Goal: Information Seeking & Learning: Learn about a topic

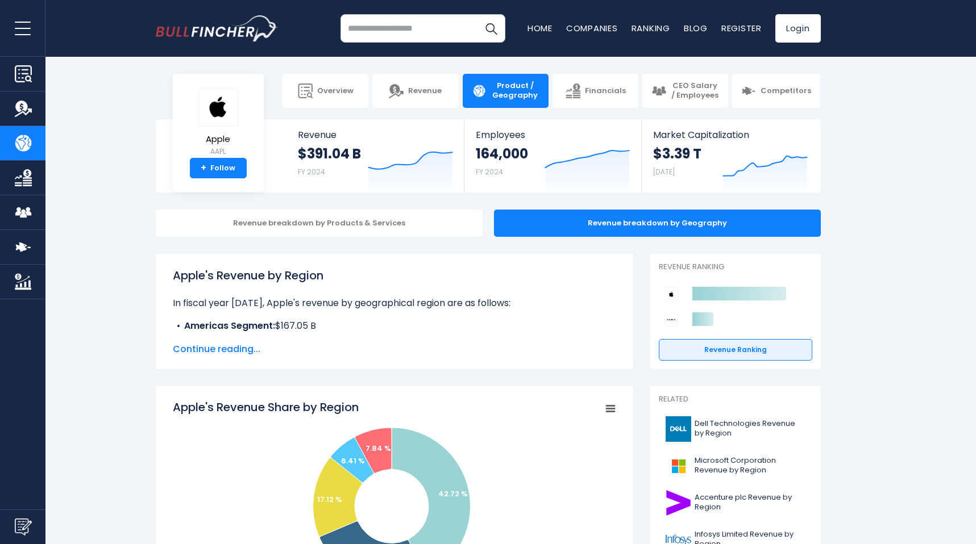
click at [225, 351] on span "Continue reading..." at bounding box center [394, 350] width 443 height 14
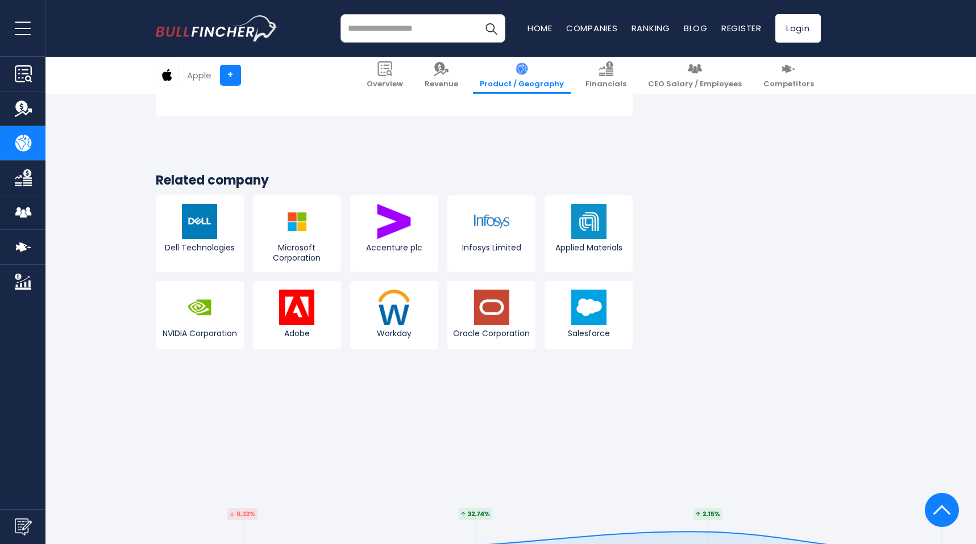
scroll to position [2310, 0]
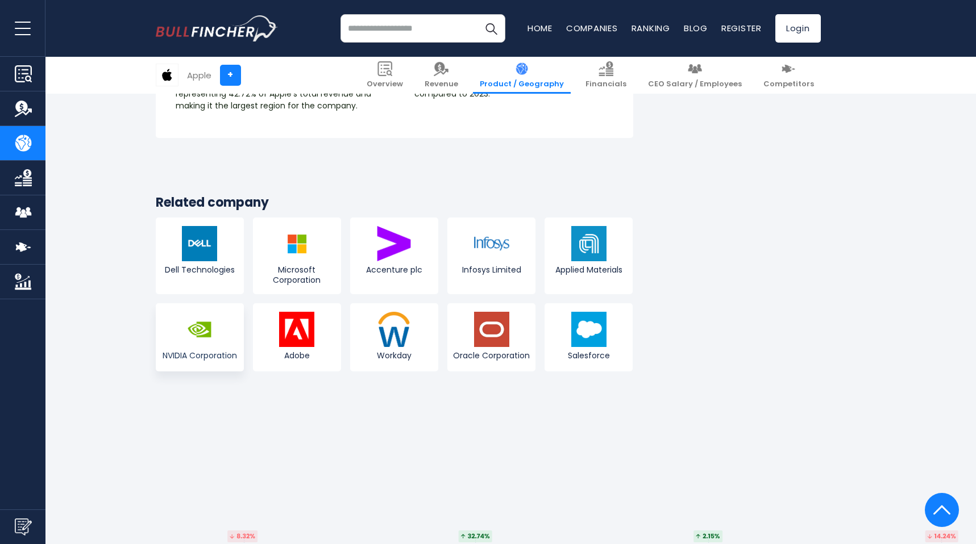
click at [191, 320] on img at bounding box center [199, 329] width 35 height 35
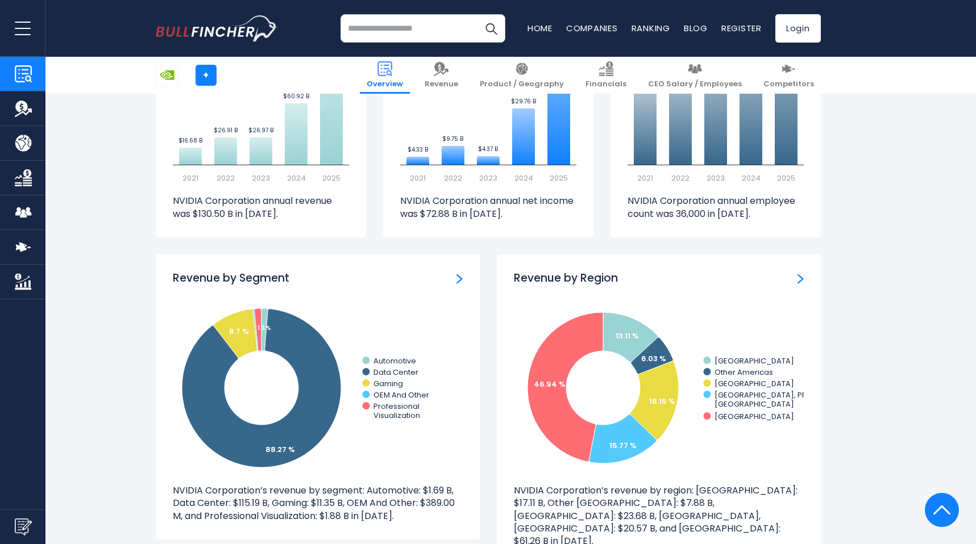
scroll to position [1006, 0]
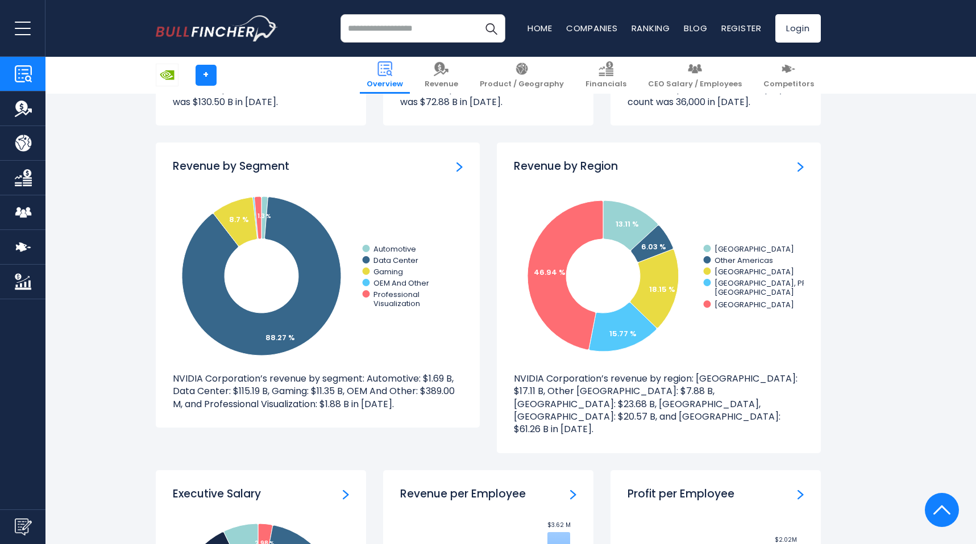
click at [799, 170] on img "Revenue by Region" at bounding box center [800, 167] width 6 height 10
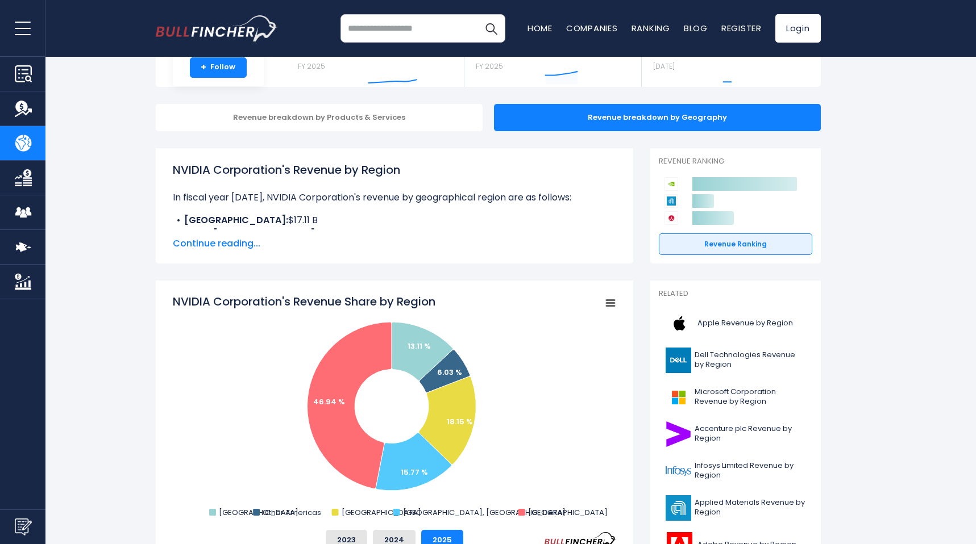
scroll to position [174, 0]
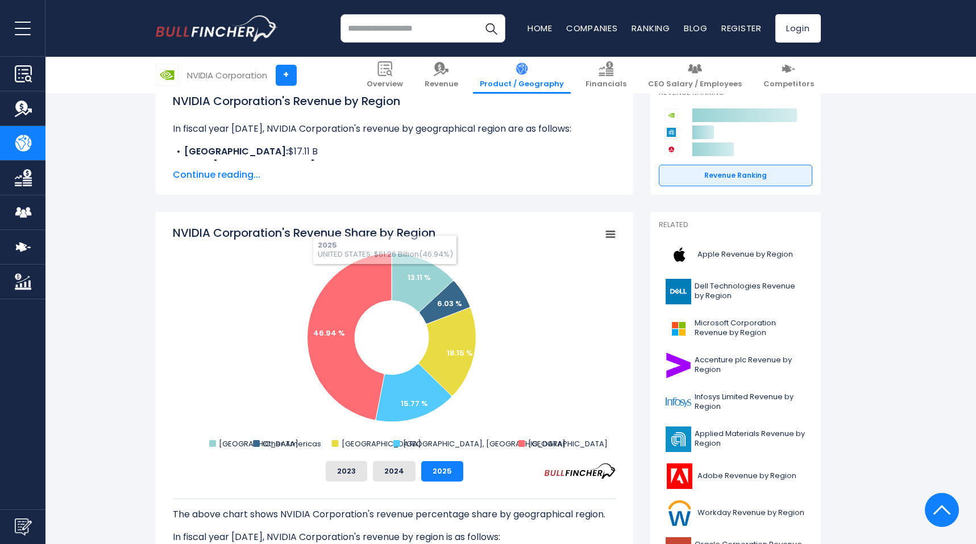
click at [231, 176] on span "Continue reading..." at bounding box center [394, 175] width 443 height 14
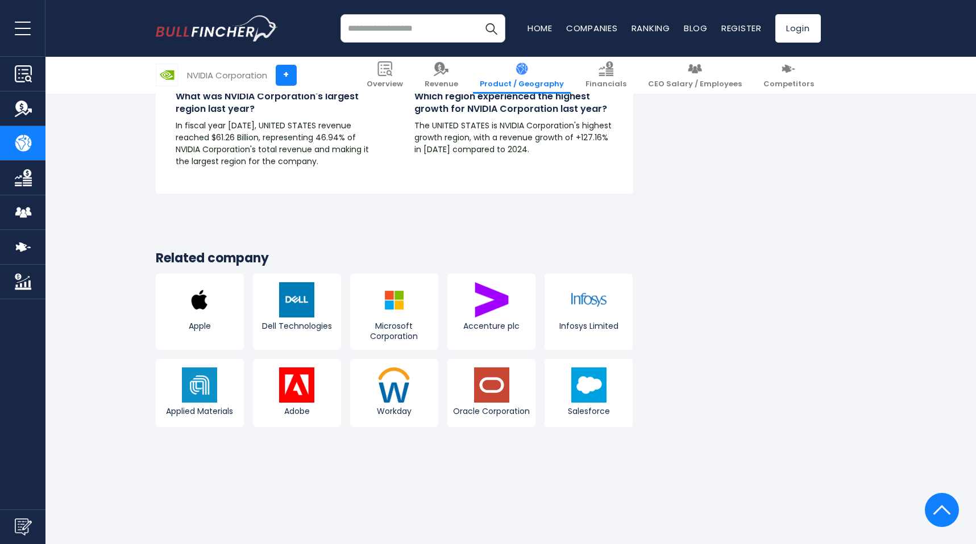
scroll to position [2351, 0]
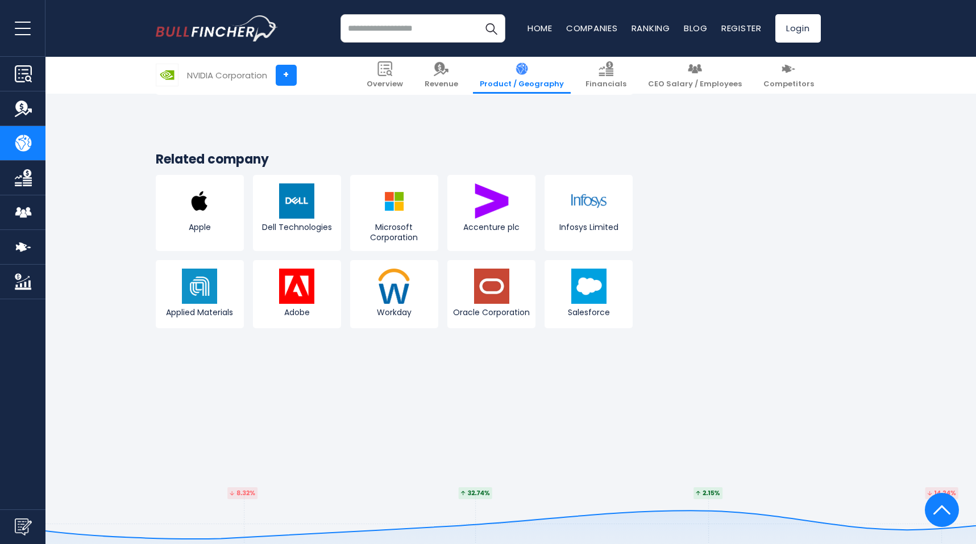
click at [427, 24] on input "search" at bounding box center [422, 28] width 165 height 28
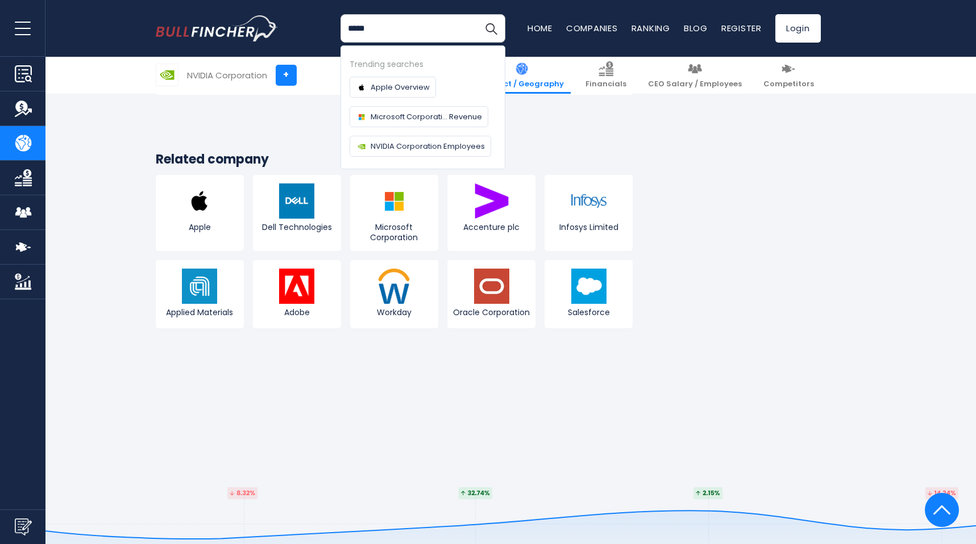
type input "*****"
click at [477, 14] on button "Search" at bounding box center [491, 28] width 28 height 28
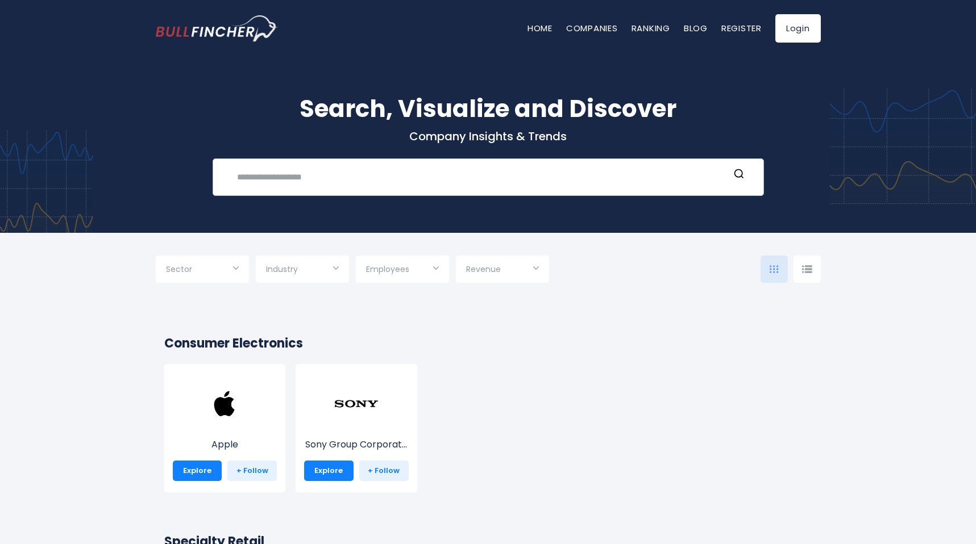
click at [374, 173] on input "text" at bounding box center [479, 177] width 499 height 21
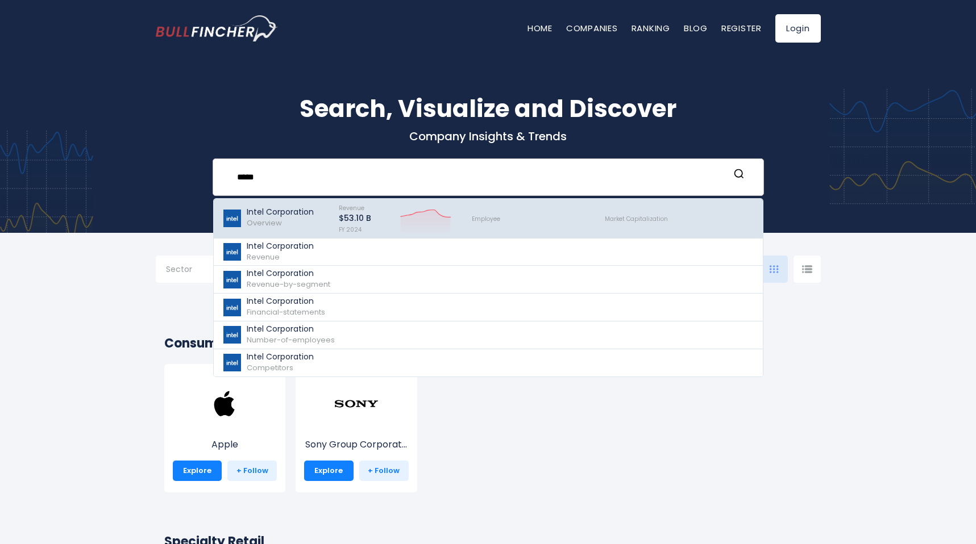
type input "*****"
click at [283, 219] on div "Intel Corporation Overview" at bounding box center [280, 218] width 67 height 22
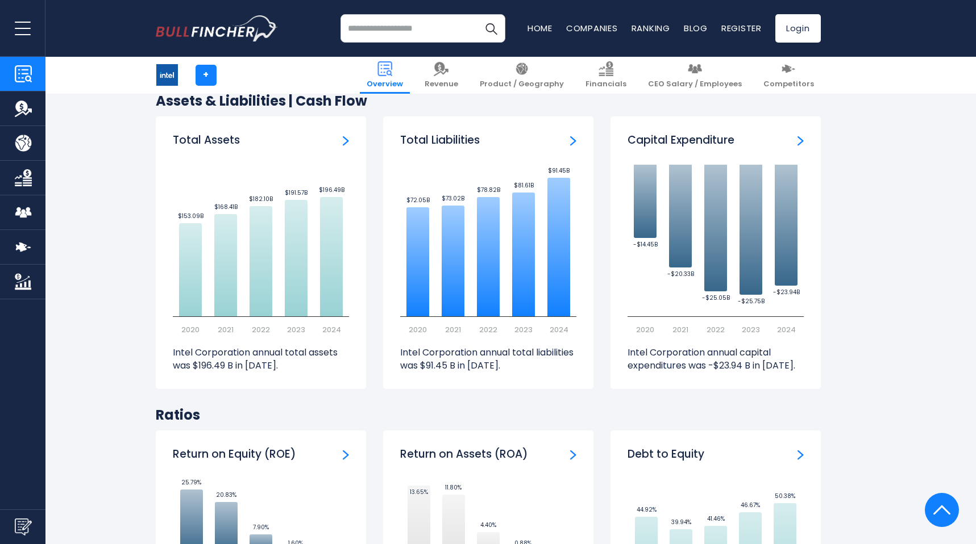
scroll to position [2224, 0]
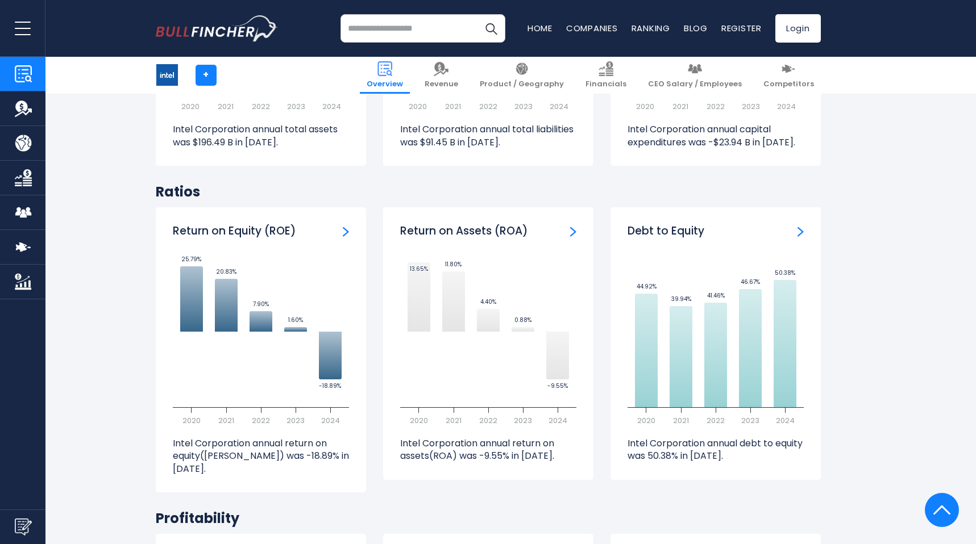
click at [406, 26] on input "search" at bounding box center [422, 28] width 165 height 28
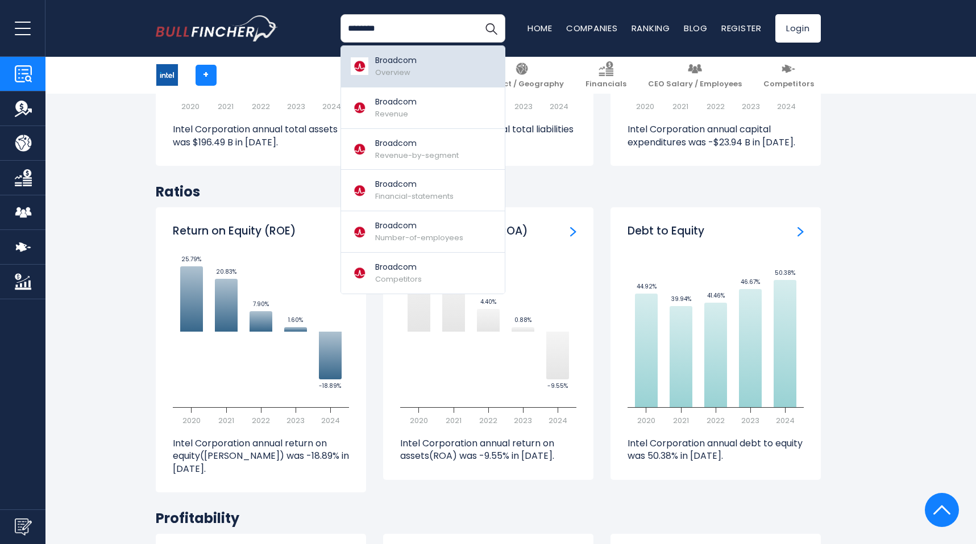
type input "********"
click at [407, 70] on span "Overview" at bounding box center [392, 72] width 35 height 11
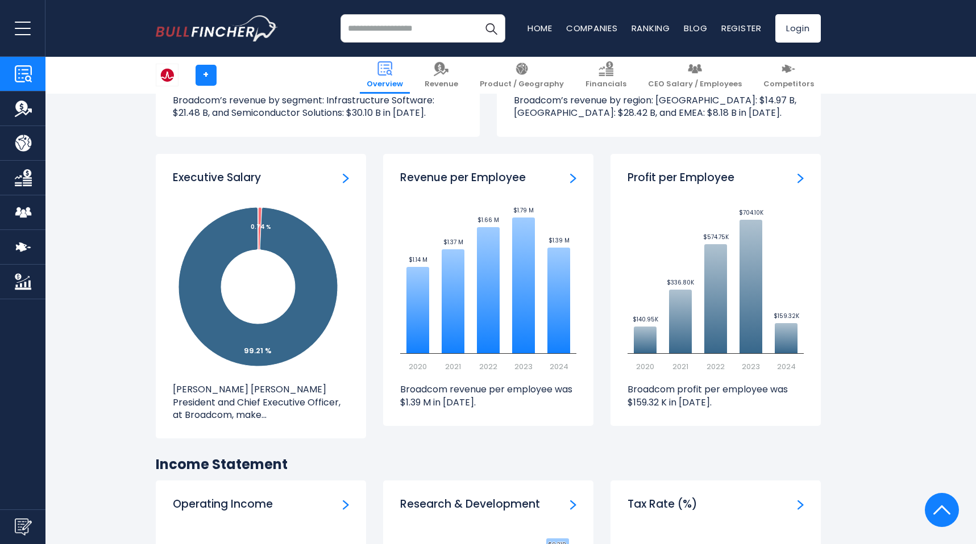
scroll to position [1289, 0]
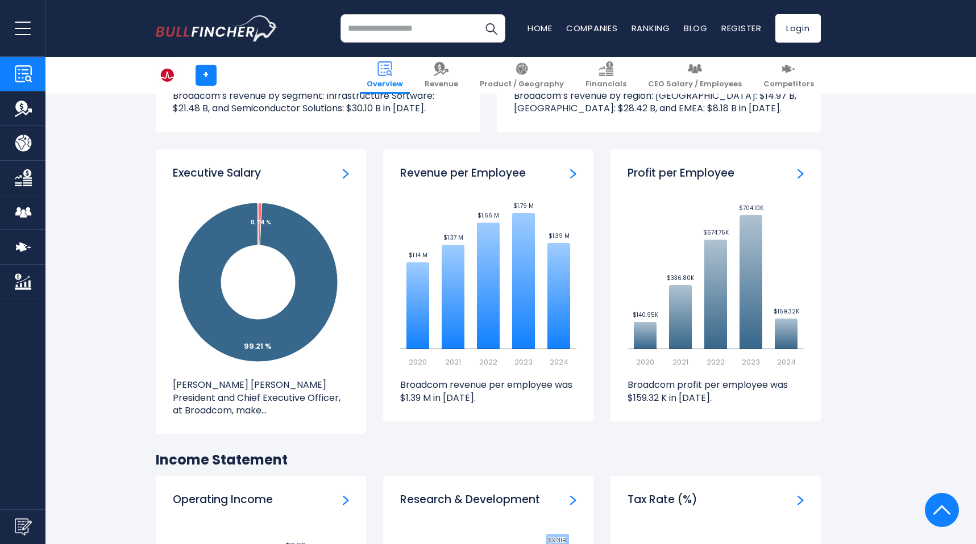
click at [573, 174] on img "Revenue per Employee" at bounding box center [573, 174] width 6 height 10
click at [801, 175] on img "Profit per Employee" at bounding box center [800, 174] width 6 height 10
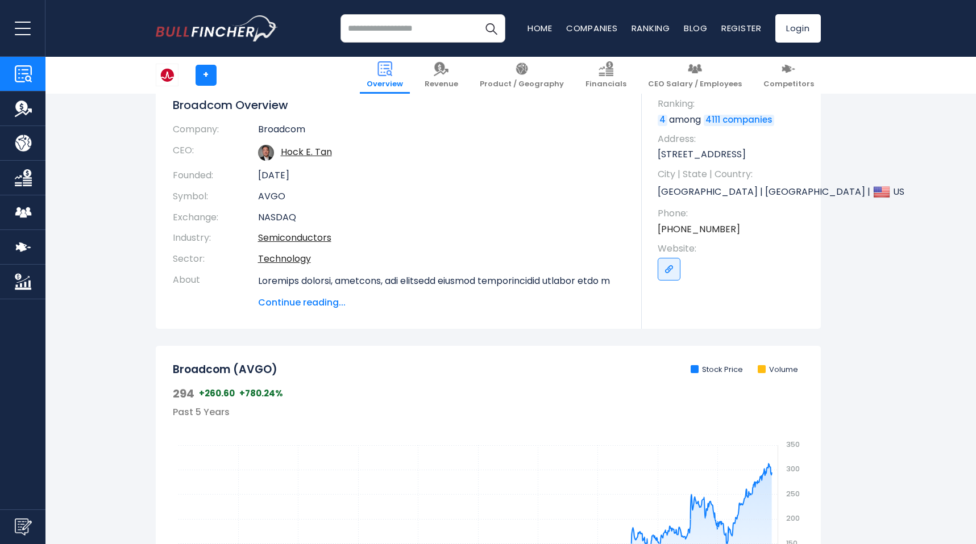
scroll to position [0, 0]
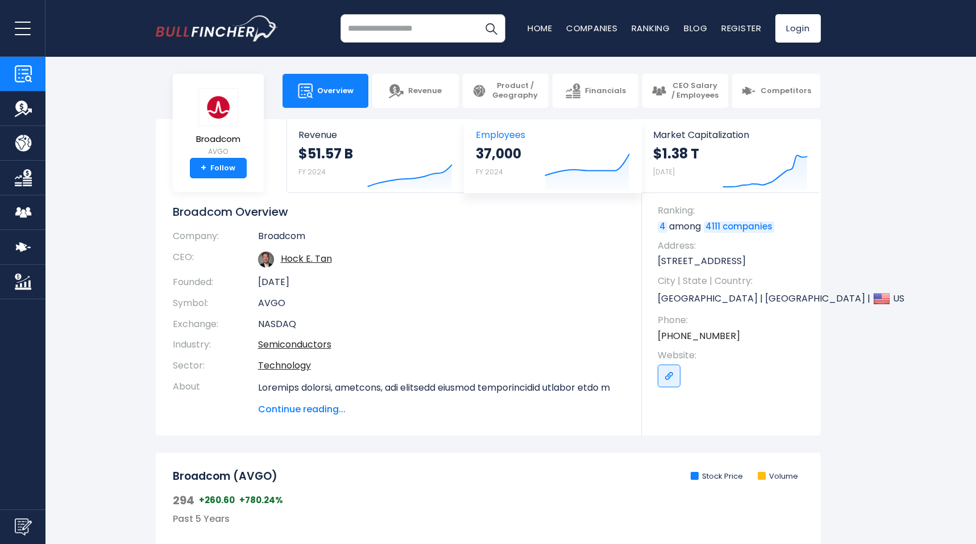
click at [536, 139] on span "Employees" at bounding box center [553, 135] width 154 height 11
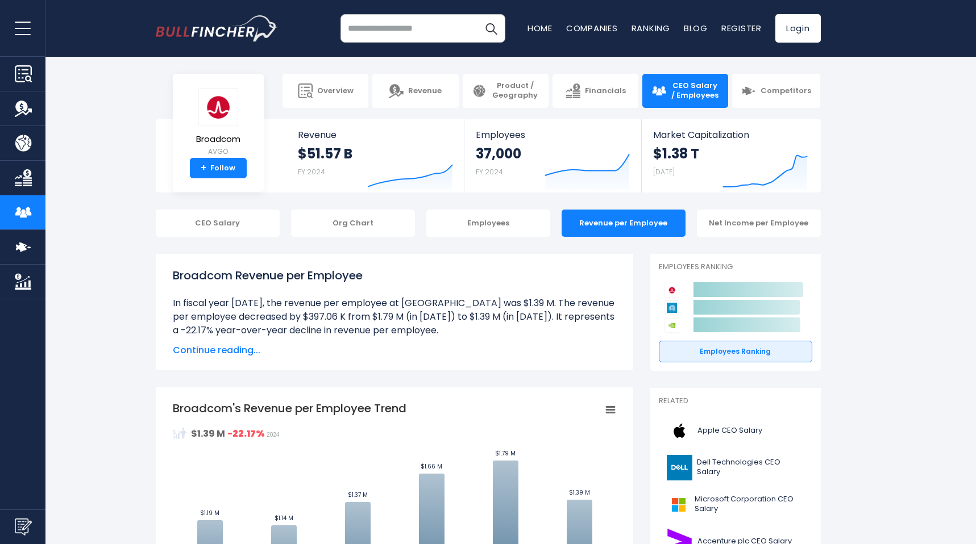
click at [242, 354] on span "Continue reading..." at bounding box center [394, 351] width 443 height 14
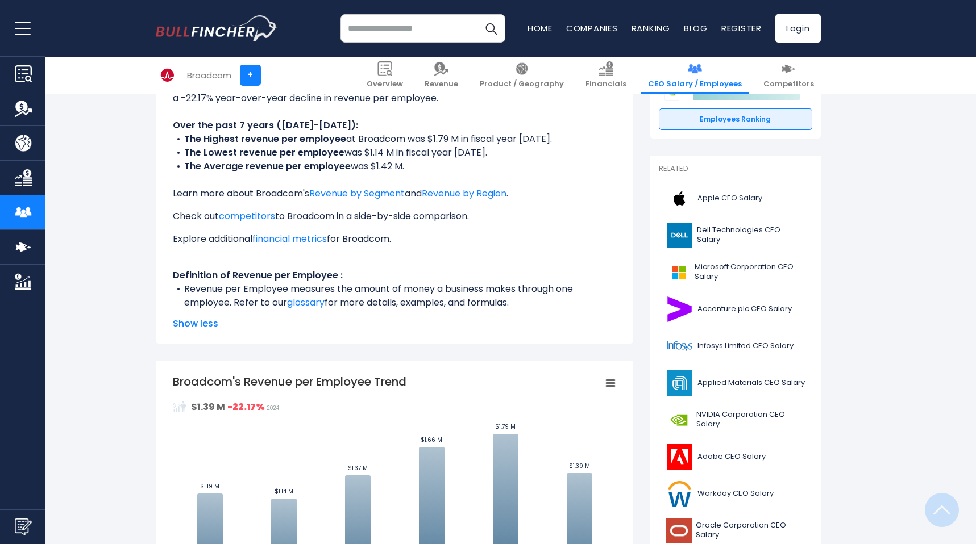
scroll to position [267, 0]
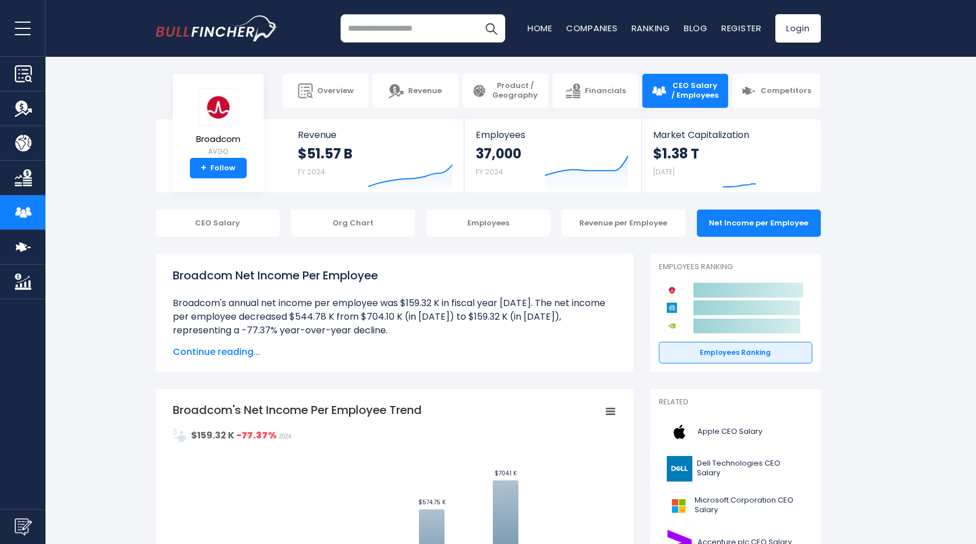
click at [242, 348] on span "Continue reading..." at bounding box center [394, 353] width 443 height 14
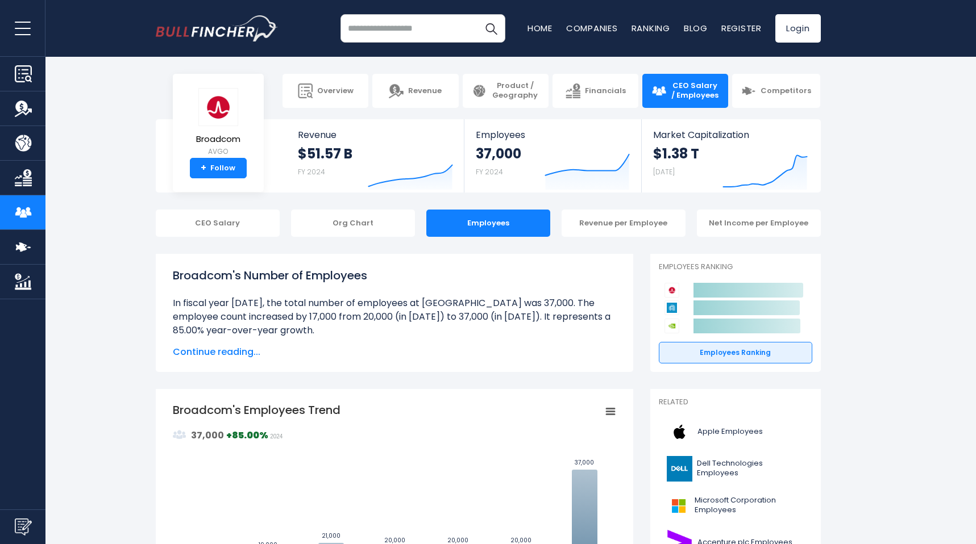
click at [381, 32] on input "search" at bounding box center [422, 28] width 165 height 28
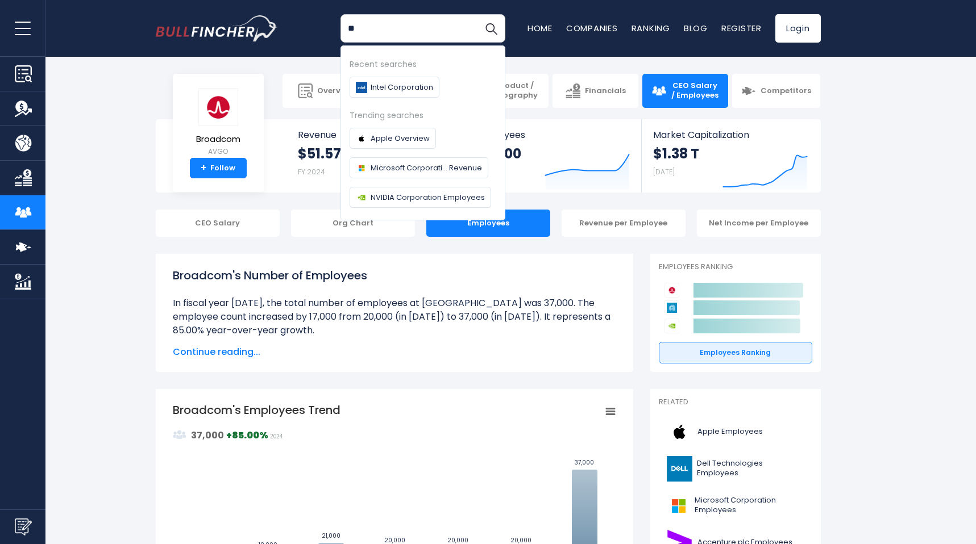
type input "*"
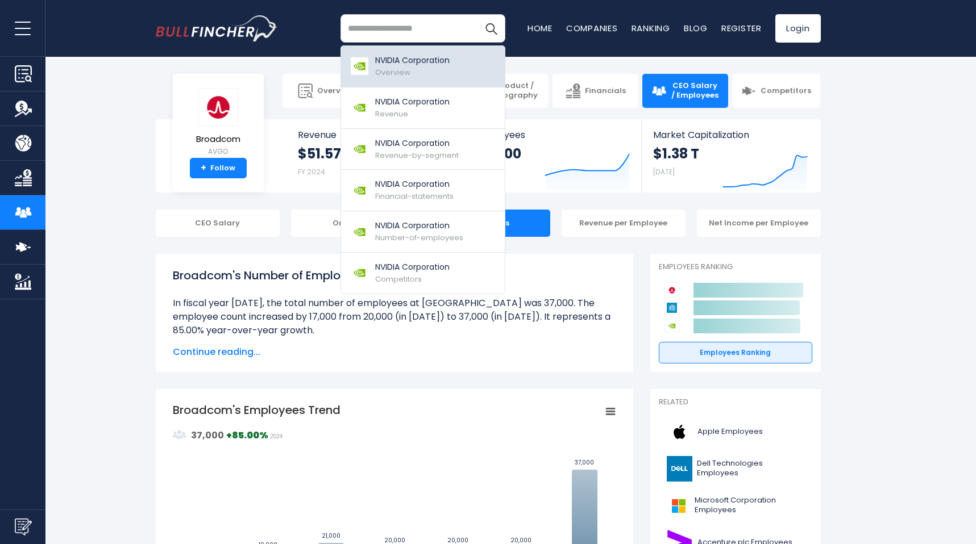
click at [400, 79] on link "NVIDIA Corporation Overview" at bounding box center [423, 66] width 164 height 41
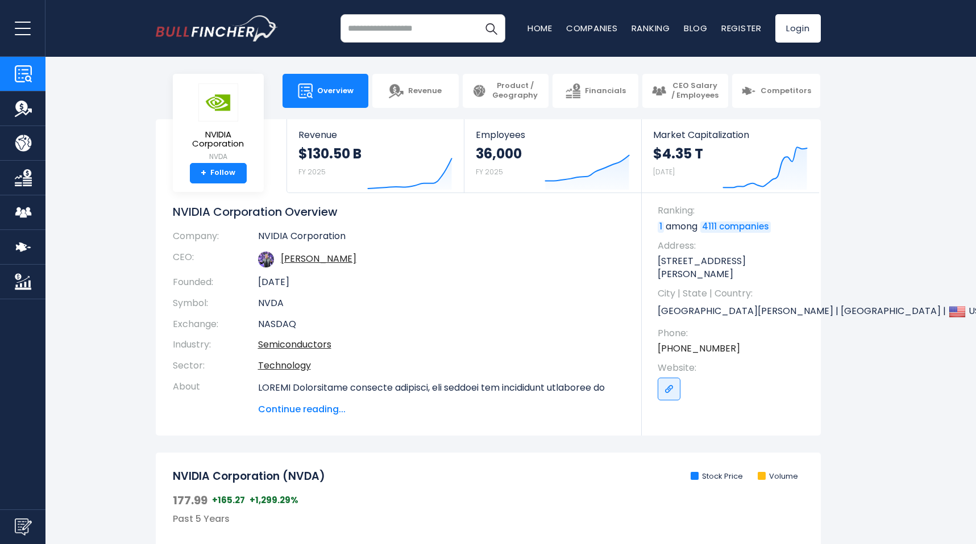
click at [419, 31] on input "search" at bounding box center [422, 28] width 165 height 28
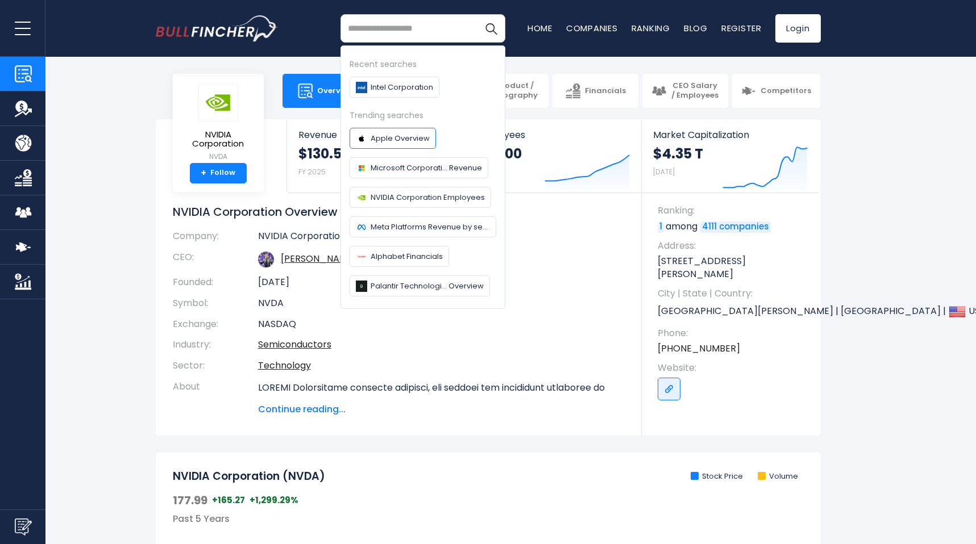
click at [409, 142] on span "Apple Overview" at bounding box center [400, 138] width 59 height 12
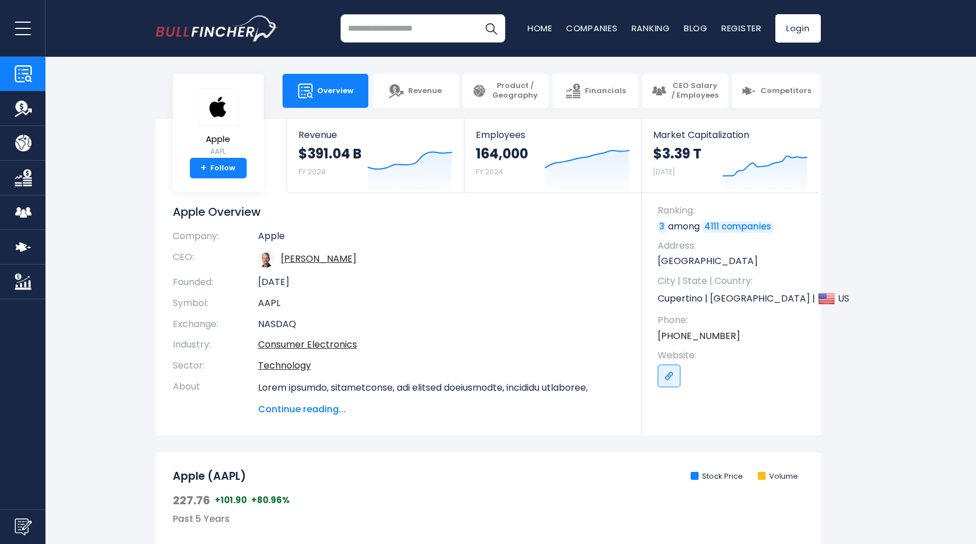
click at [406, 34] on input "search" at bounding box center [422, 28] width 165 height 28
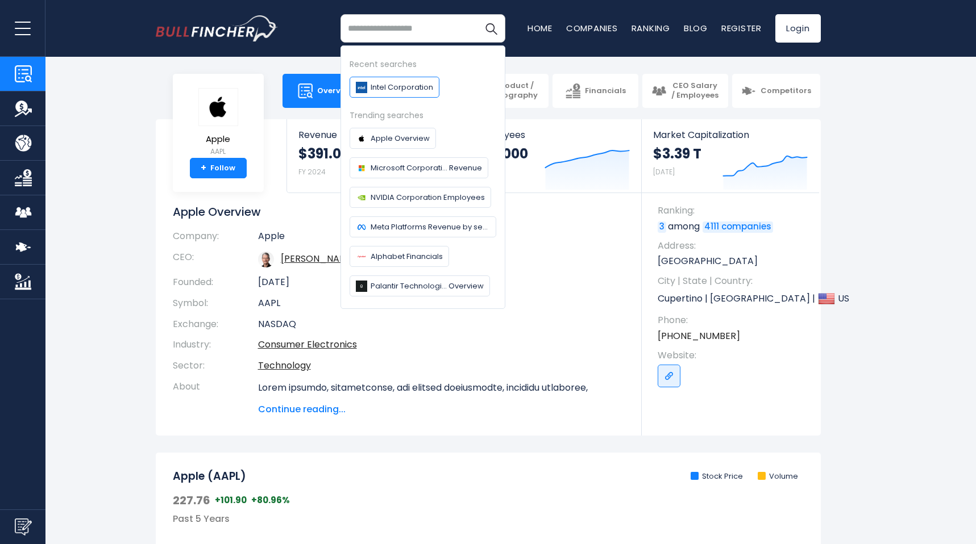
click at [387, 89] on span "Intel Corporation" at bounding box center [402, 87] width 63 height 12
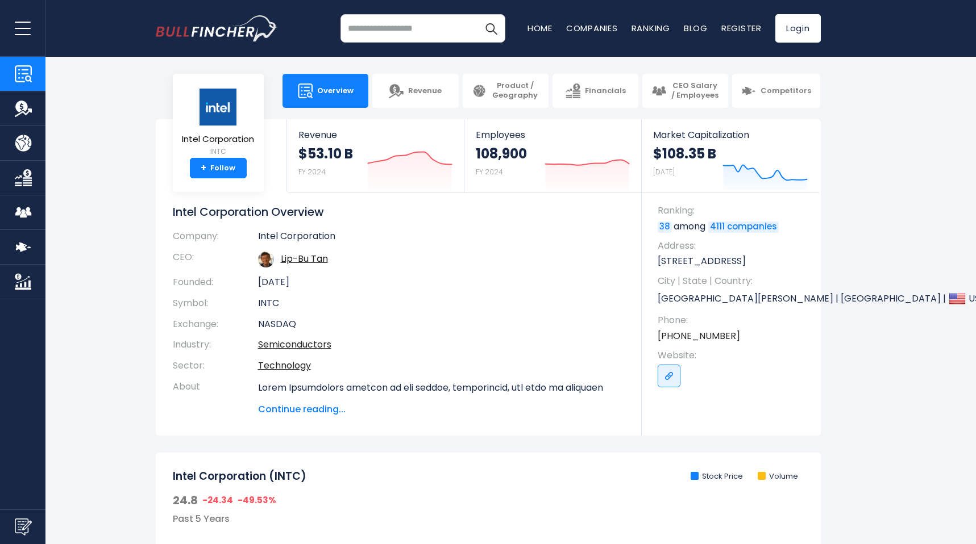
click at [408, 34] on input "search" at bounding box center [422, 28] width 165 height 28
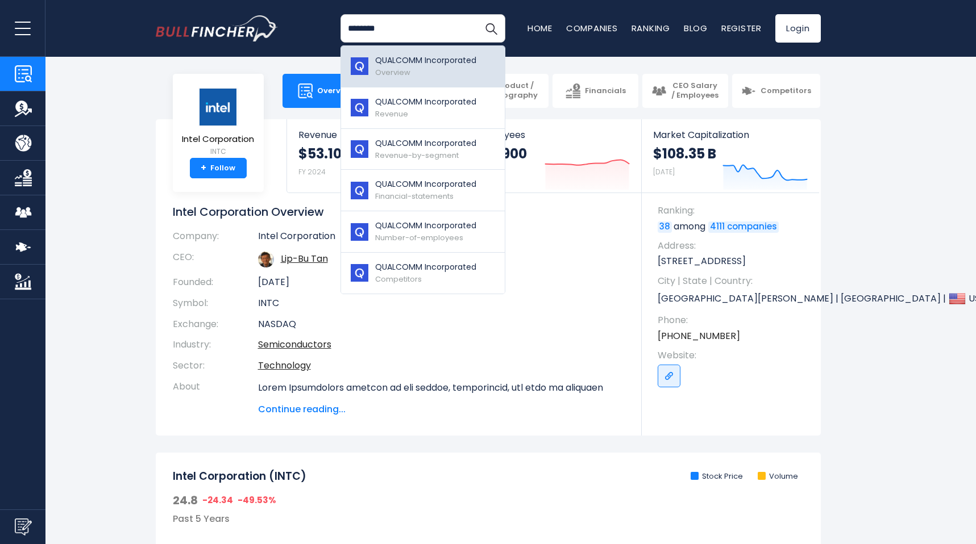
type input "********"
click at [398, 69] on span "Overview" at bounding box center [392, 72] width 35 height 11
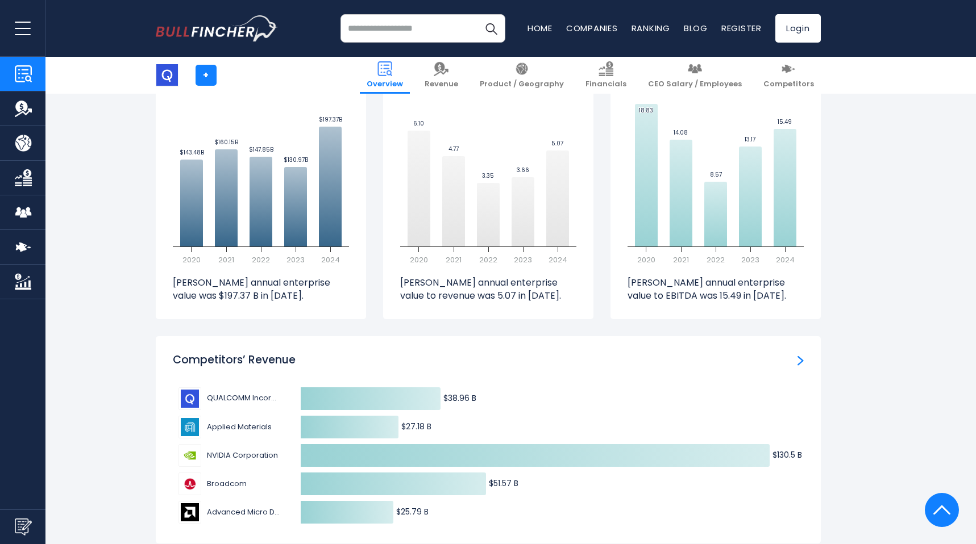
scroll to position [3419, 0]
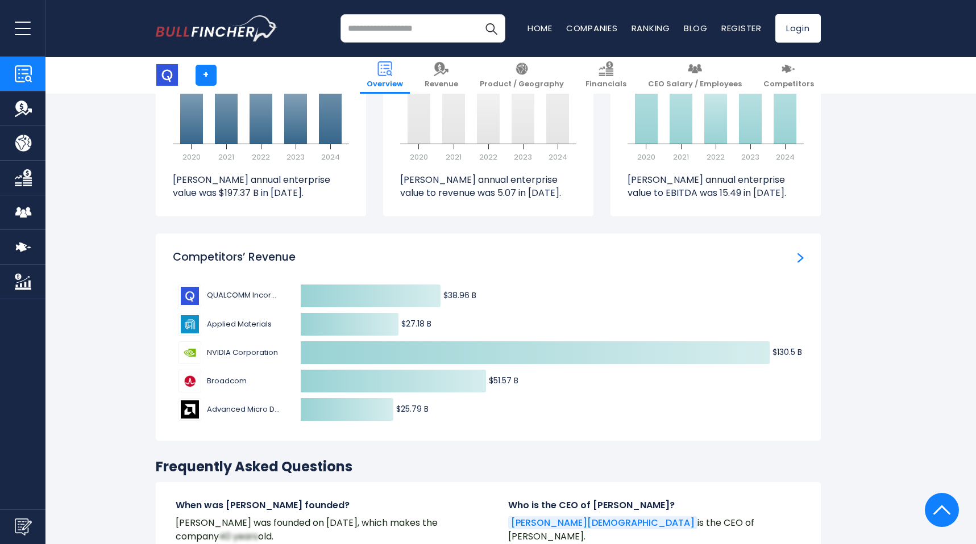
click at [222, 387] on span "Broadcom" at bounding box center [235, 381] width 57 height 11
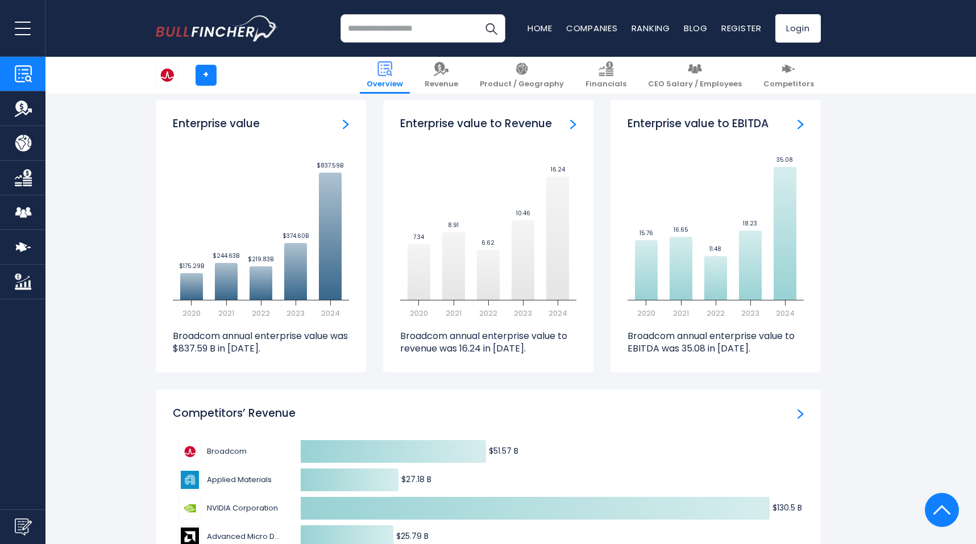
scroll to position [3186, 0]
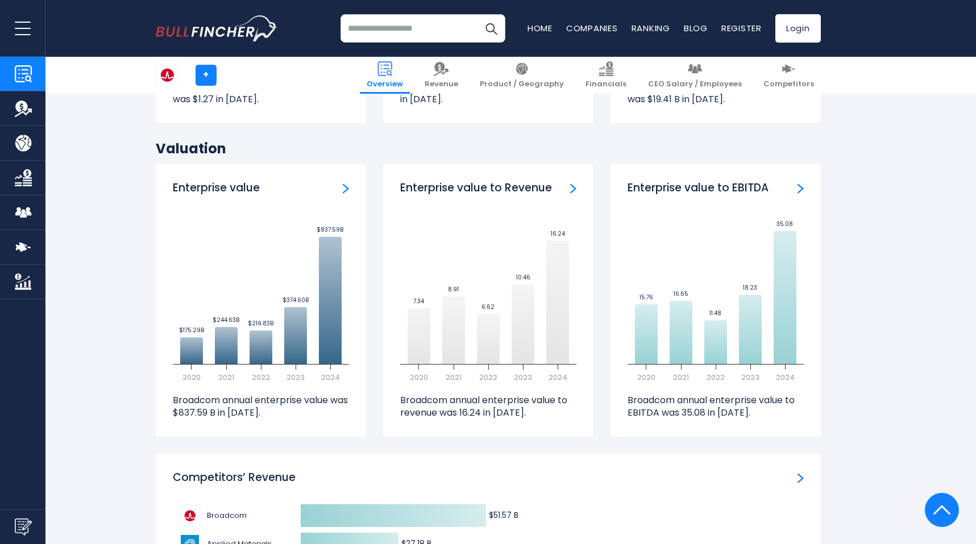
click at [410, 33] on input "search" at bounding box center [422, 28] width 165 height 28
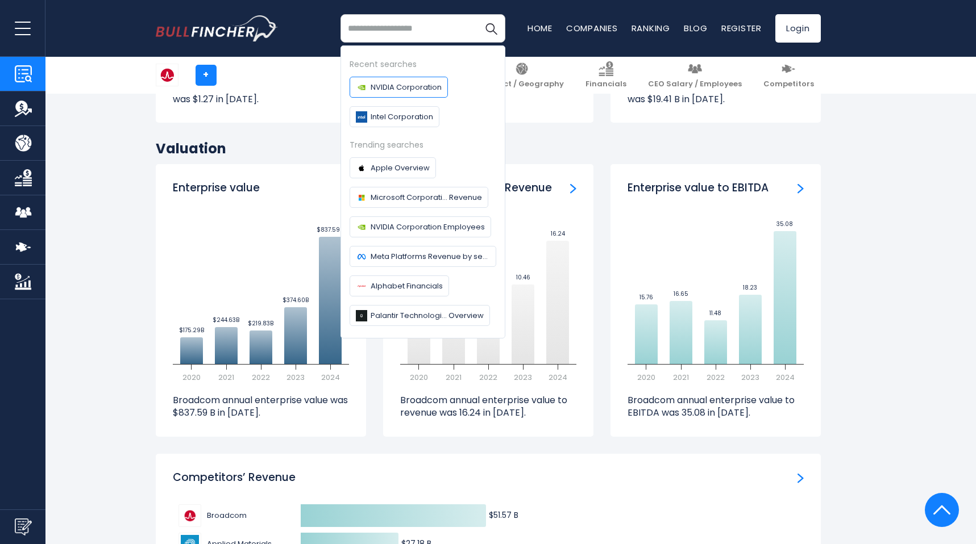
click at [397, 88] on span "NVIDIA Corporation" at bounding box center [406, 87] width 71 height 12
